Goal: Navigation & Orientation: Find specific page/section

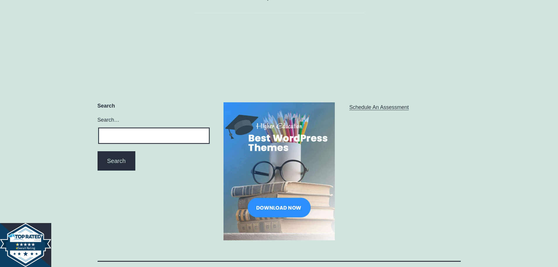
scroll to position [1210, 0]
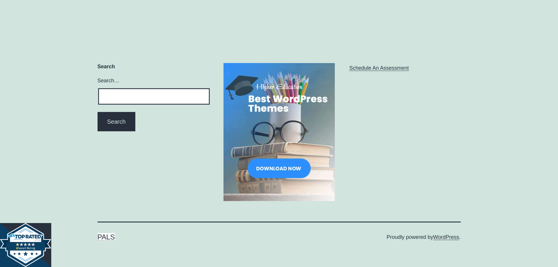
click at [110, 236] on link "PALS" at bounding box center [106, 237] width 18 height 8
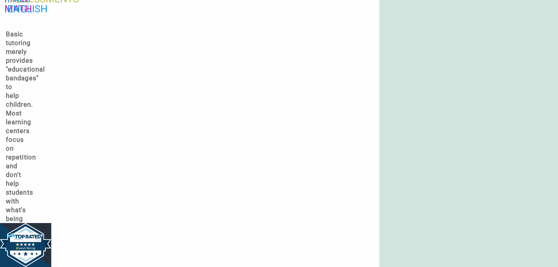
scroll to position [322, 0]
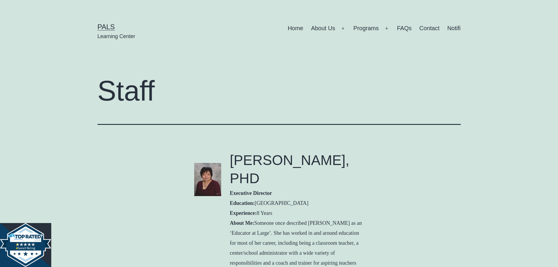
scroll to position [1210, 0]
